Goal: Obtain resource: Obtain resource

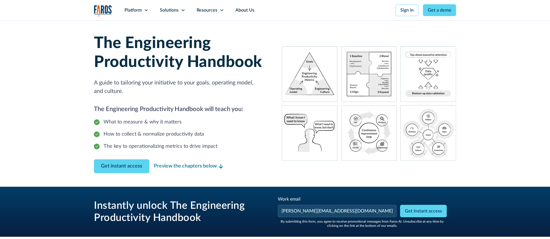
type input "[PERSON_NAME][EMAIL_ADDRESS][DOMAIN_NAME]"
click at [277, 203] on div "Work email * [PERSON_NAME][EMAIL_ADDRESS][DOMAIN_NAME] Please enter a valid bus…" at bounding box center [362, 206] width 170 height 21
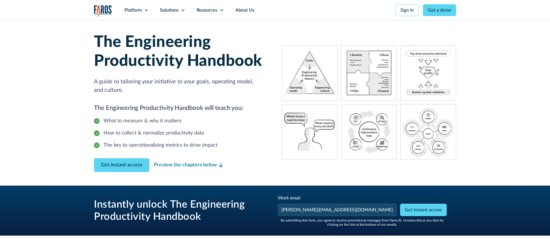
scroll to position [50, 0]
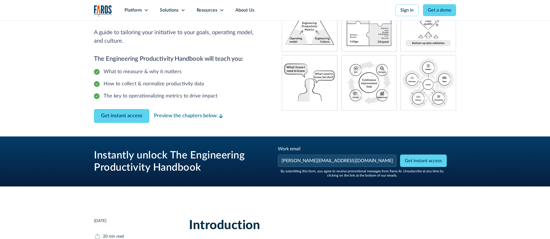
click at [423, 164] on input "Get instant access" at bounding box center [423, 161] width 47 height 12
type input "Please wait..."
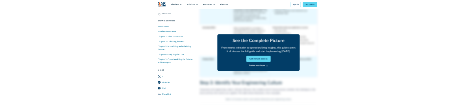
scroll to position [2091, 0]
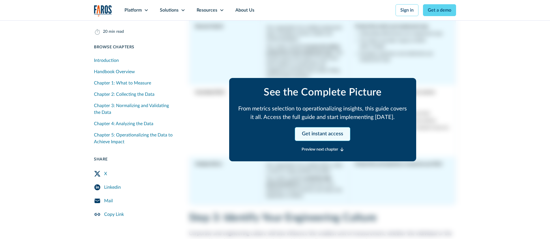
click at [305, 138] on link "Get instant access" at bounding box center [322, 134] width 55 height 14
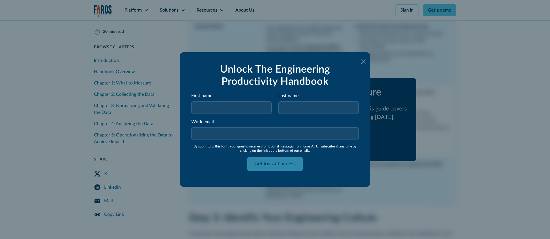
click at [230, 106] on input "First name *" at bounding box center [231, 107] width 80 height 12
type input "[PERSON_NAME]"
type input "Testing"
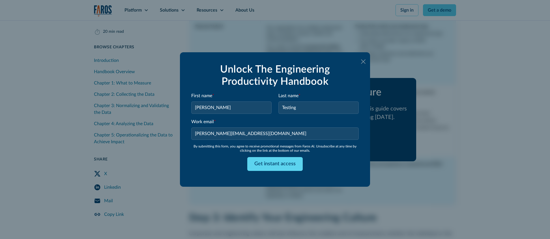
type input "[PERSON_NAME][EMAIL_ADDRESS][DOMAIN_NAME]"
click at [235, 154] on form "Unlock The Engineering Productivity Handbook First name * [PERSON_NAME] Last na…" at bounding box center [274, 120] width 167 height 112
click at [285, 168] on input "Get instant access" at bounding box center [274, 164] width 55 height 14
type input "Please wait..."
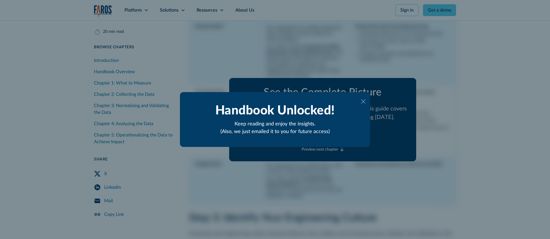
click at [363, 101] on icon at bounding box center [363, 101] width 5 height 5
